Goal: Task Accomplishment & Management: Manage account settings

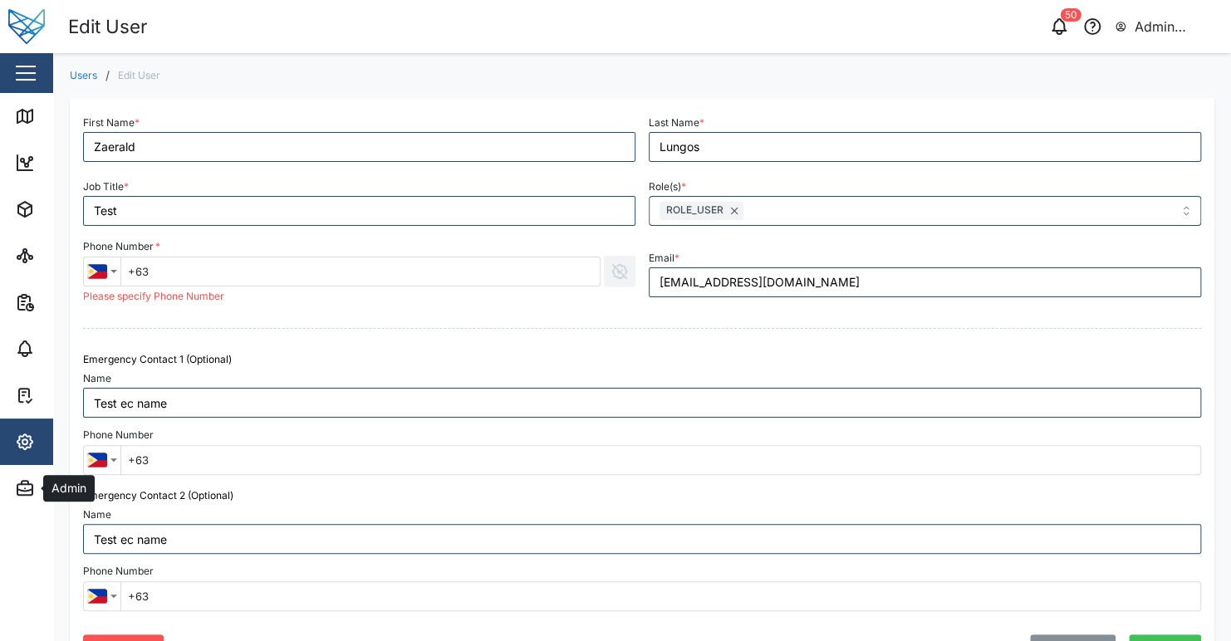
click at [31, 30] on img at bounding box center [26, 26] width 37 height 37
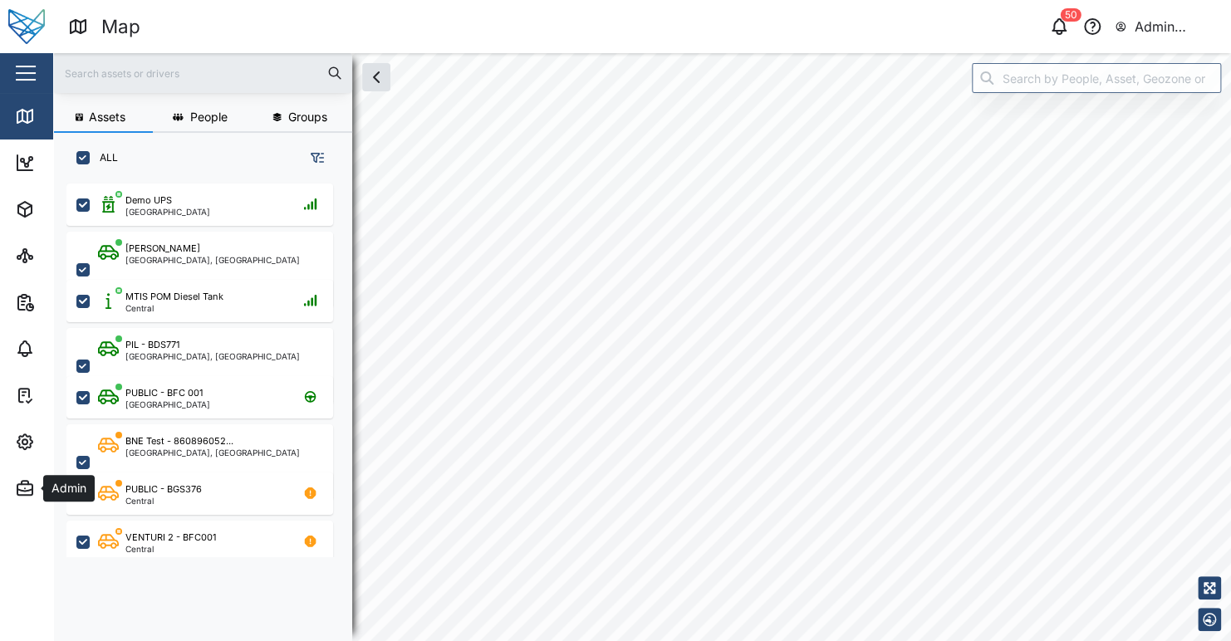
checkbox input "true"
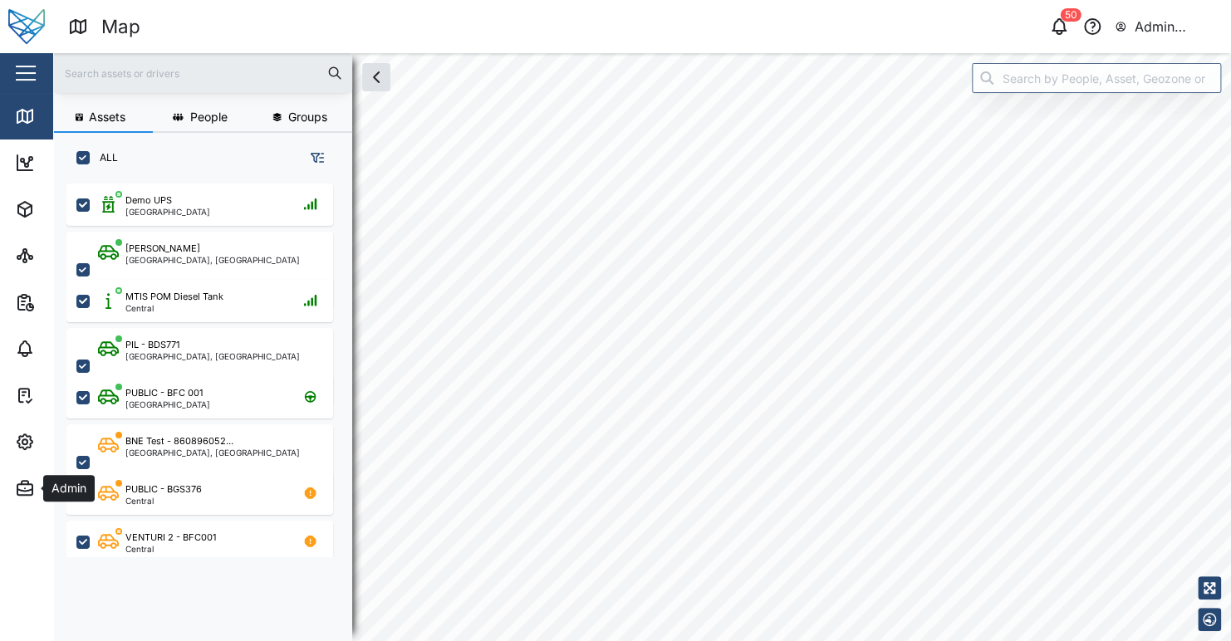
checkbox input "true"
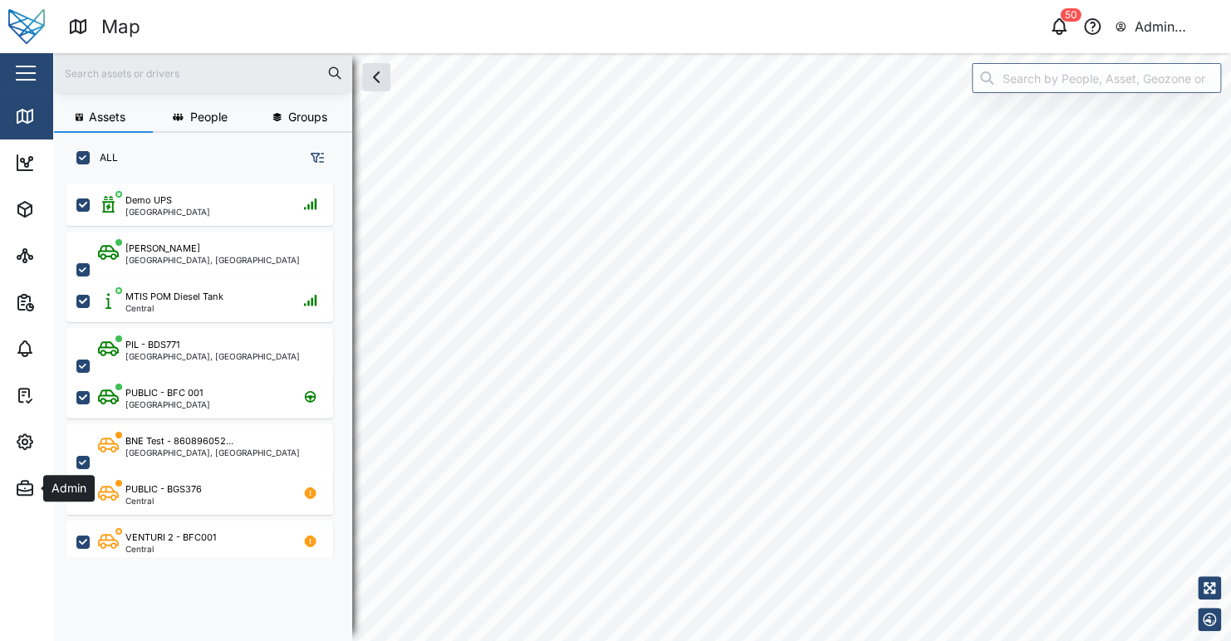
checkbox input "true"
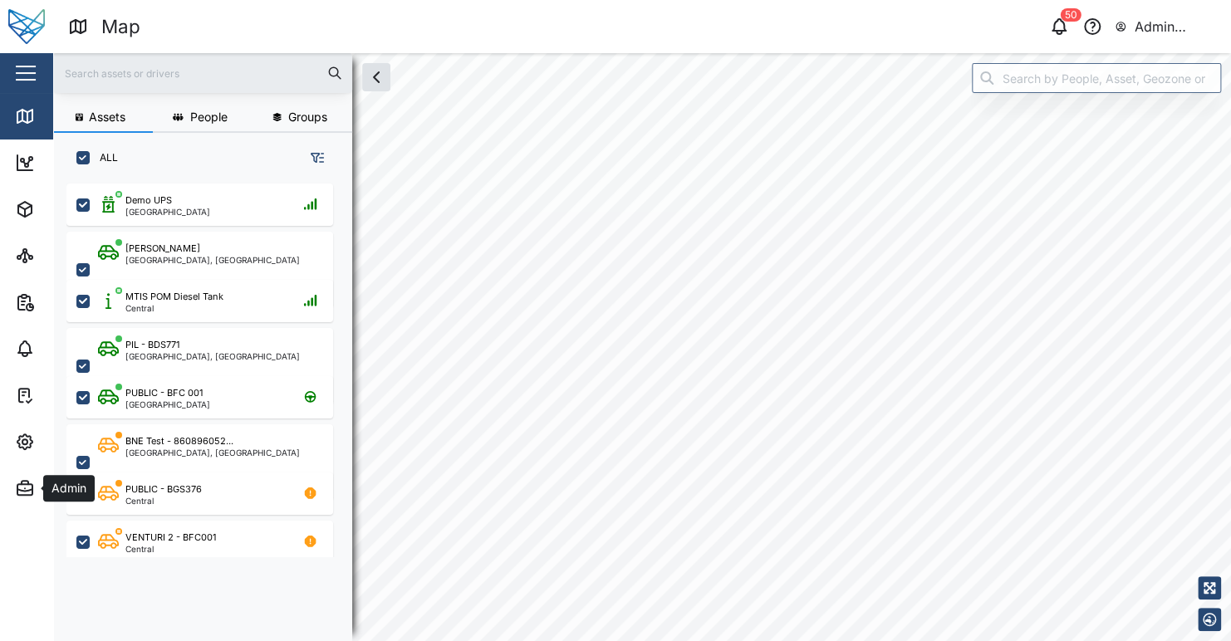
checkbox input "true"
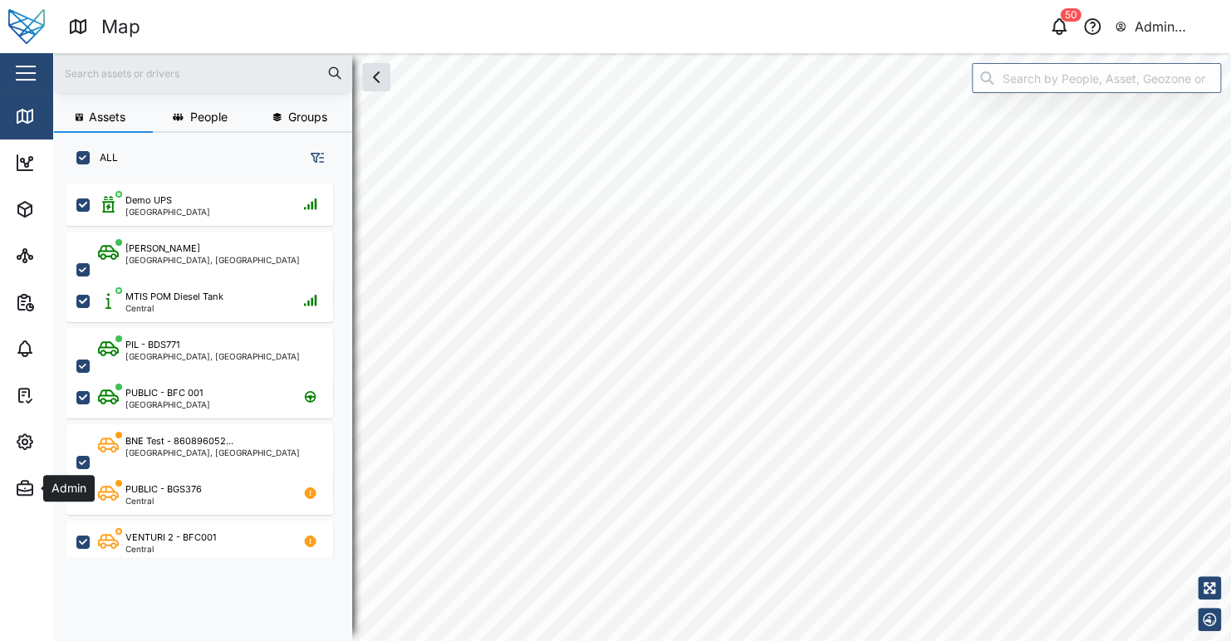
checkbox input "true"
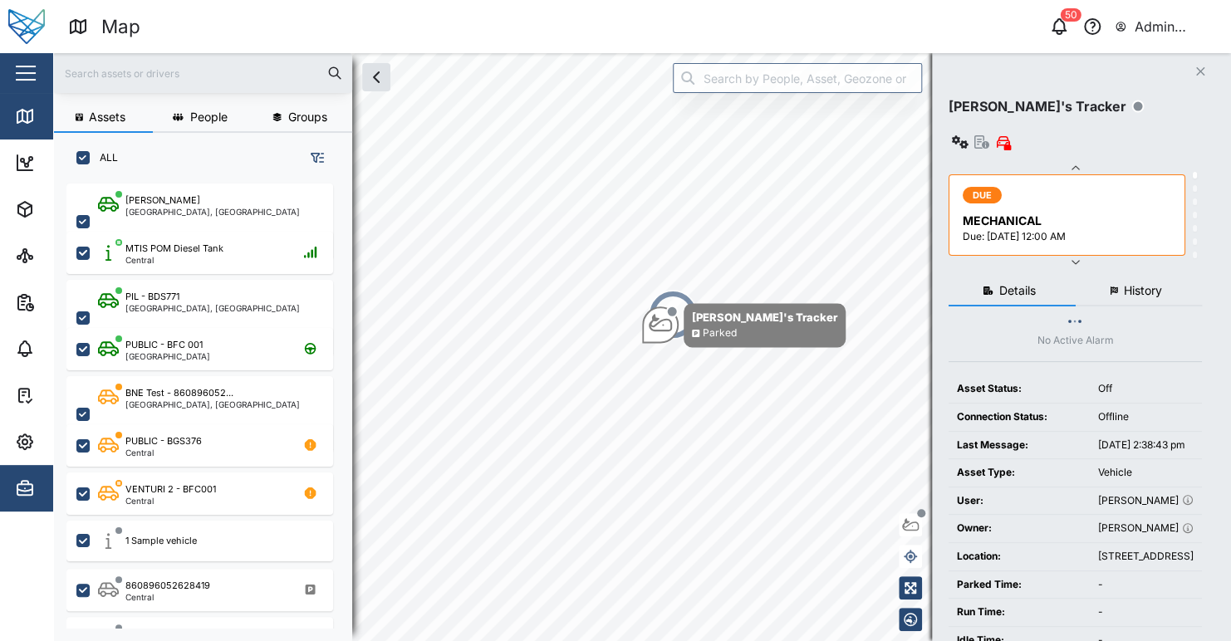
scroll to position [13, 13]
